Goal: Transaction & Acquisition: Purchase product/service

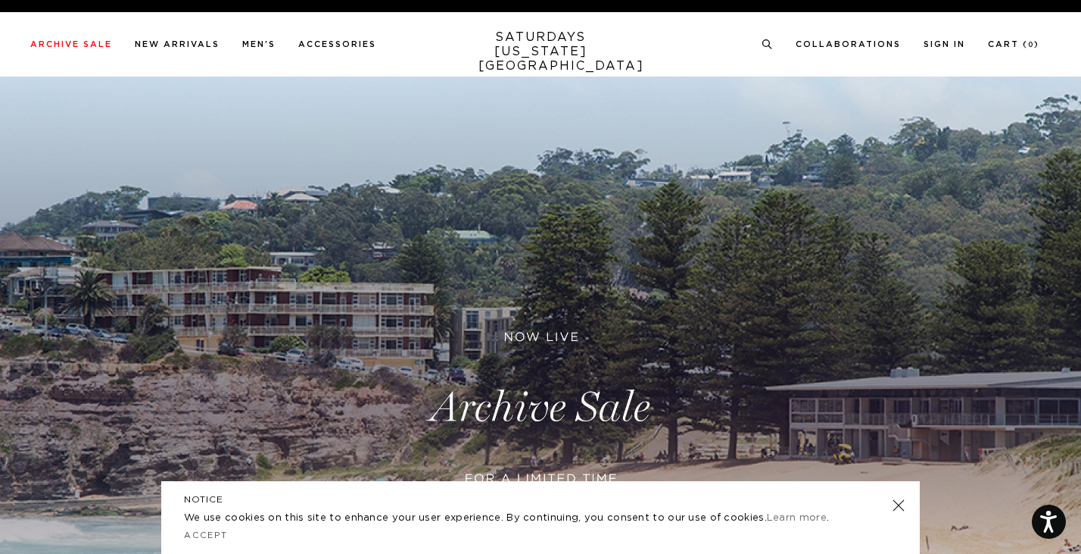
click at [788, 43] on ul "Collaborations Shop All Dickies POTR Barbour Brooks Cameron Studio retaW 0" at bounding box center [901, 44] width 278 height 14
click at [773, 43] on icon at bounding box center [767, 44] width 11 height 10
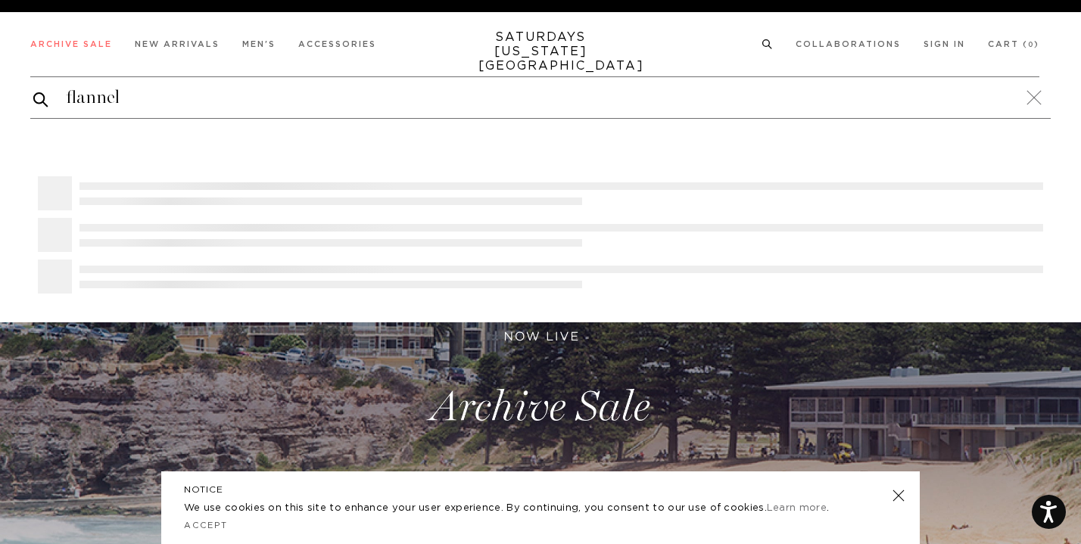
type input "flannel"
click at [33, 90] on button "submit" at bounding box center [40, 99] width 15 height 19
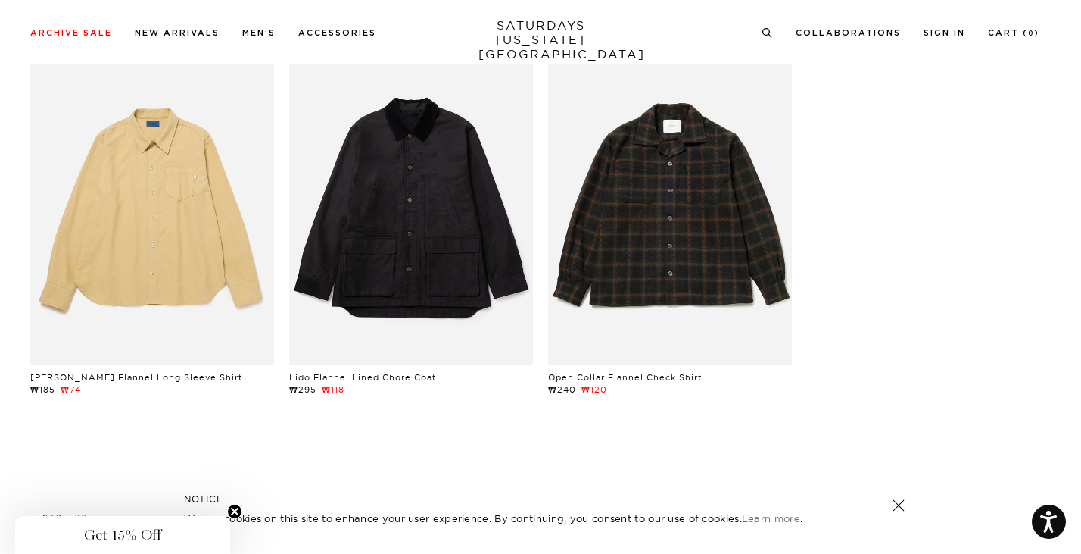
scroll to position [127, 0]
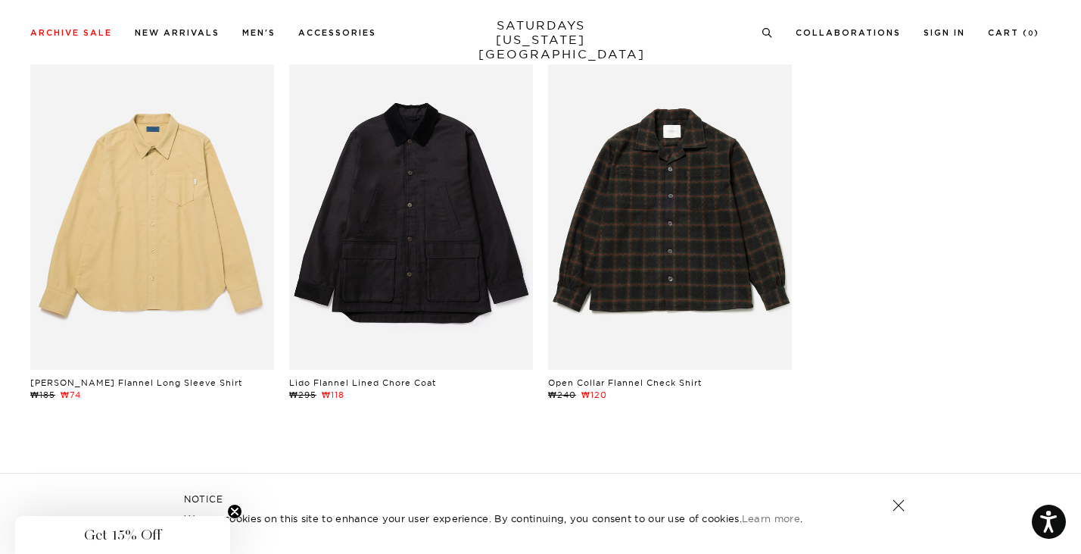
click at [663, 246] on link at bounding box center [670, 216] width 244 height 305
